Goal: Information Seeking & Learning: Check status

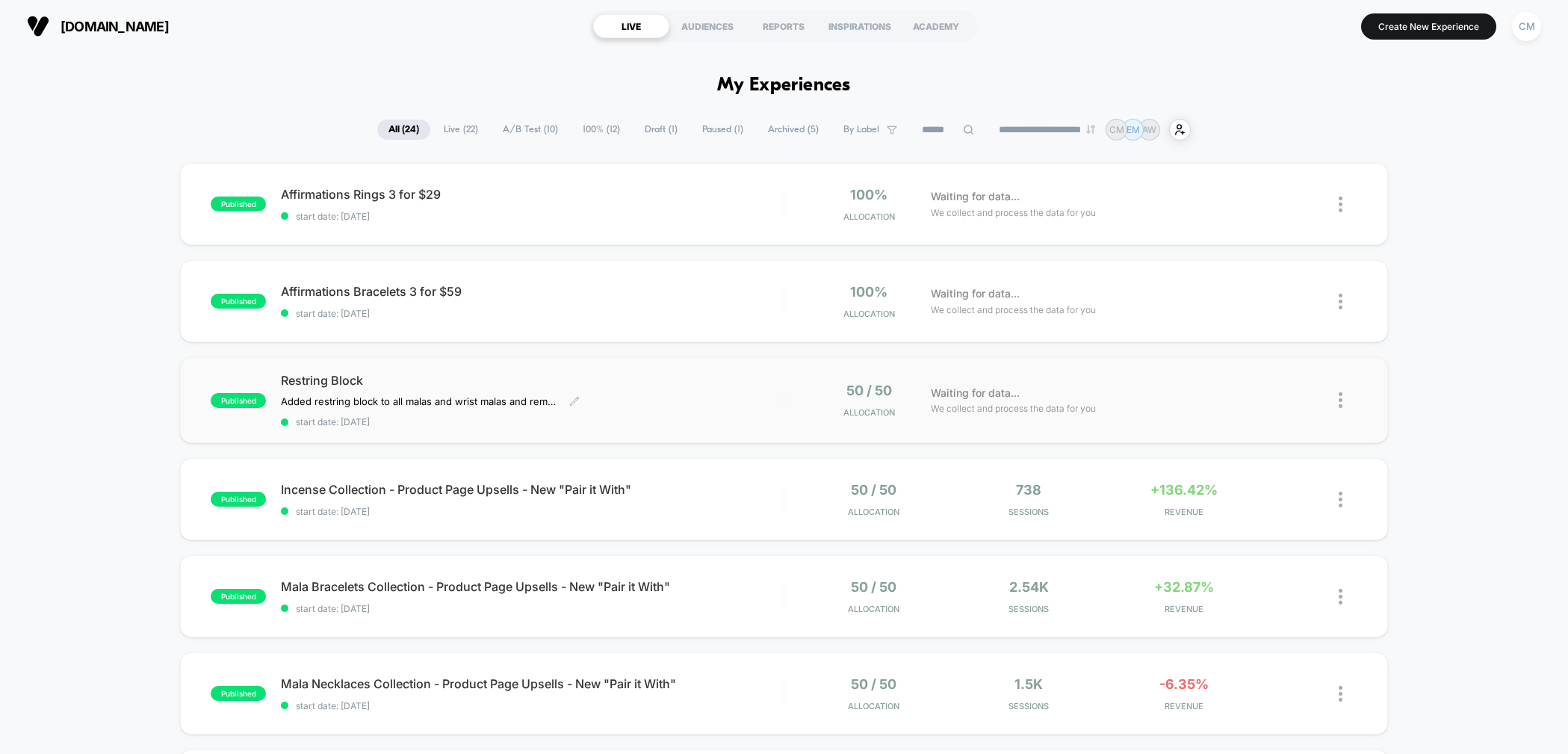
click at [690, 388] on div "Restring Block Added restring block to all malas and wrist malas and removed th…" at bounding box center [532, 399] width 502 height 54
drag, startPoint x: 511, startPoint y: 124, endPoint x: 491, endPoint y: 131, distance: 21.2
click at [511, 124] on span "A/B Test ( 10 )" at bounding box center [530, 129] width 77 height 20
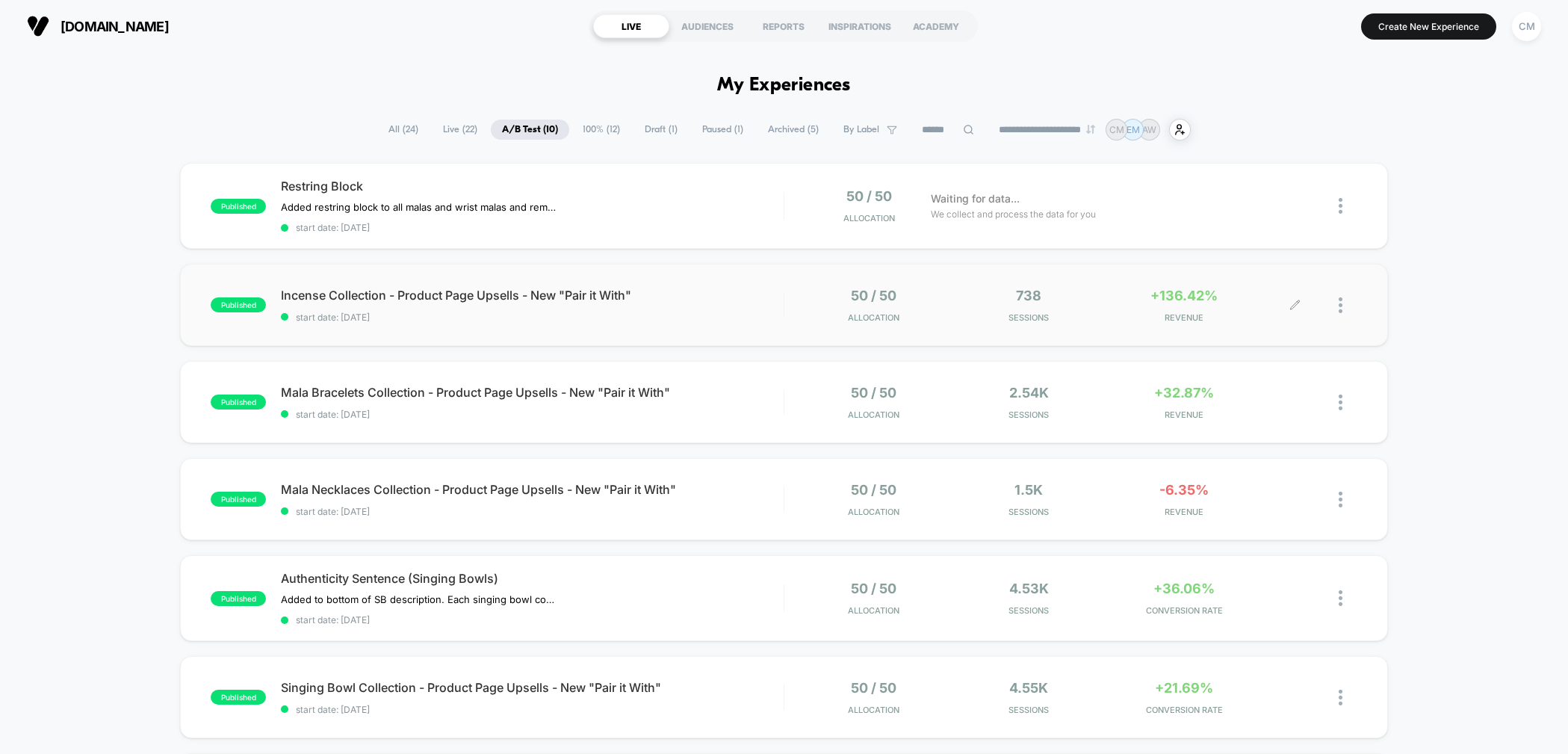
click at [791, 300] on div "50 / 50 Allocation 738 Sessions +136.42% REVENUE" at bounding box center [1071, 305] width 572 height 35
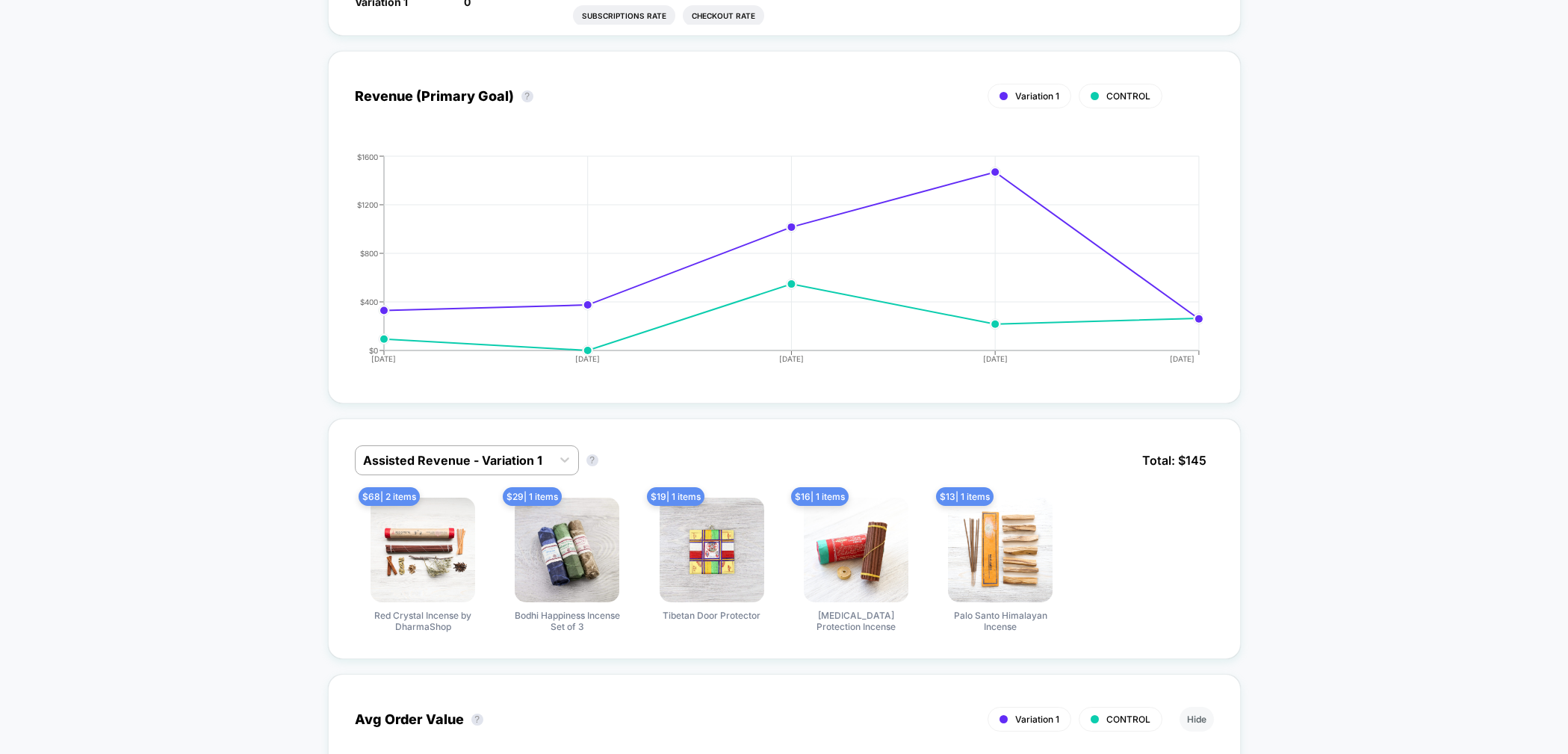
scroll to position [636, 0]
